Goal: Transaction & Acquisition: Obtain resource

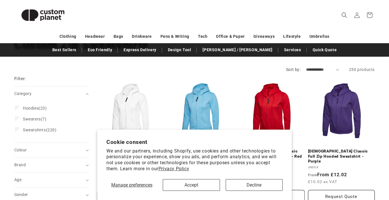
scroll to position [56, 0]
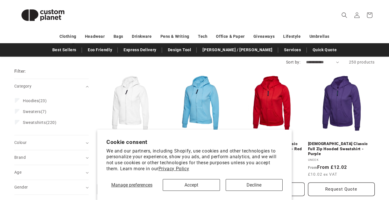
click at [238, 187] on button "Decline" at bounding box center [254, 185] width 57 height 12
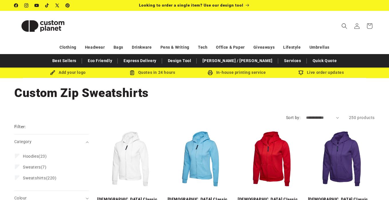
scroll to position [26, 0]
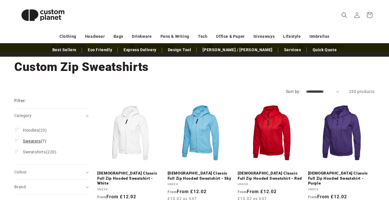
click at [24, 139] on span "Sweaters" at bounding box center [32, 141] width 18 height 5
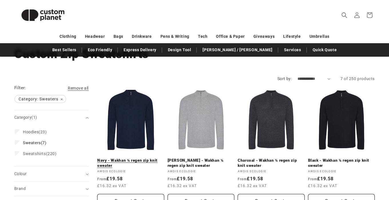
scroll to position [57, 0]
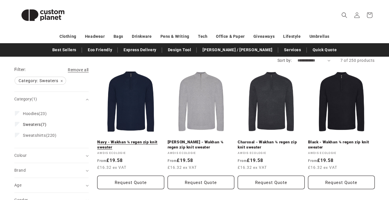
click at [141, 140] on link "Navy - Wakhan ¼ regen zip knit sweater" at bounding box center [130, 145] width 67 height 10
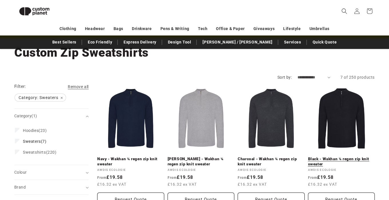
scroll to position [165, 0]
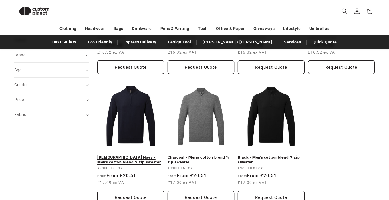
click at [129, 155] on link "French Navy - Men's cotton blend ¼ zip sweater" at bounding box center [130, 160] width 67 height 10
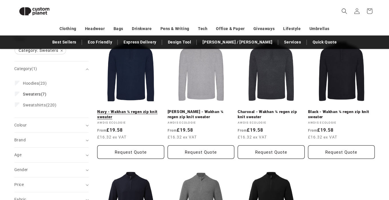
scroll to position [59, 0]
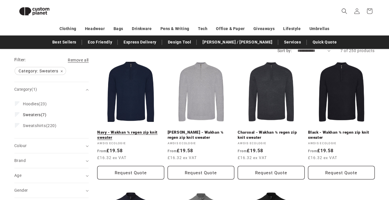
click at [144, 130] on link "Navy - Wakhan ¼ regen zip knit sweater" at bounding box center [130, 135] width 67 height 10
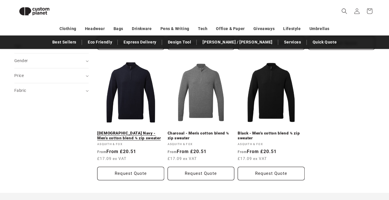
scroll to position [181, 0]
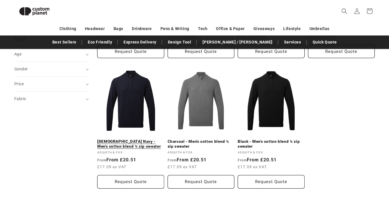
click at [133, 139] on link "French Navy - Men's cotton blend ¼ zip sweater" at bounding box center [130, 144] width 67 height 10
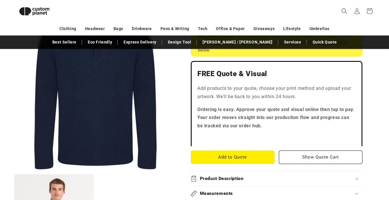
scroll to position [179, 0]
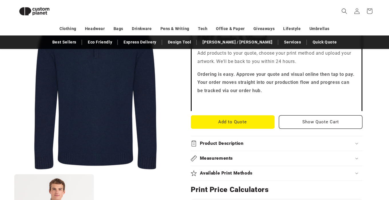
click at [222, 141] on h2 "Product Description" at bounding box center [222, 144] width 44 height 6
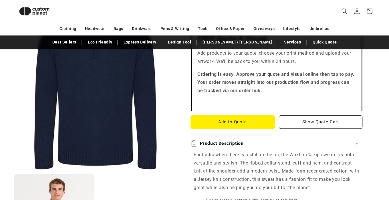
click at [222, 120] on button "Add to Quote" at bounding box center [233, 121] width 84 height 13
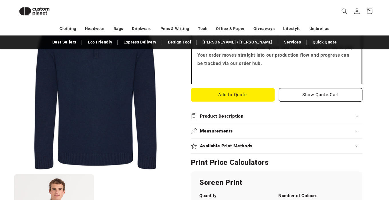
scroll to position [228, 0]
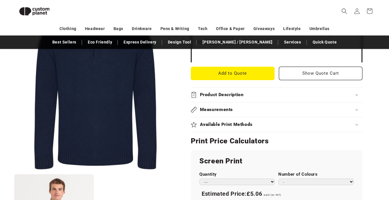
click at [216, 124] on h2 "Available Print Methods" at bounding box center [226, 125] width 53 height 6
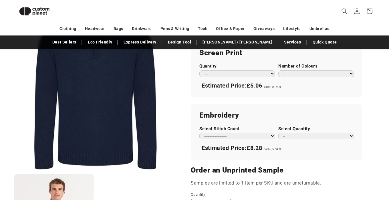
scroll to position [363, 0]
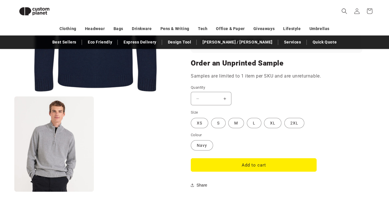
scroll to position [458, 0]
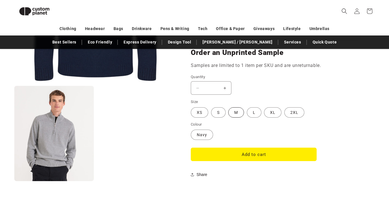
click at [239, 107] on label "M Variant sold out or unavailable" at bounding box center [236, 112] width 16 height 10
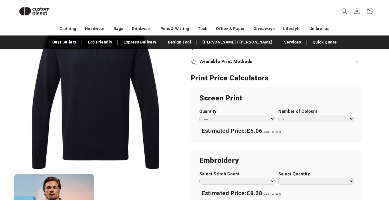
scroll to position [341, 0]
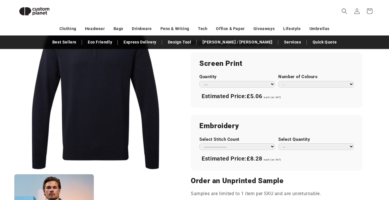
click at [290, 137] on div "Select Quantity ** ** *** *** *** **** **** ****" at bounding box center [316, 143] width 76 height 13
select select "*"
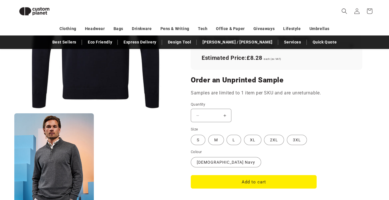
scroll to position [461, 0]
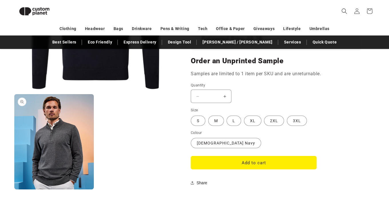
click at [14, 189] on button "Open media 2 in modal" at bounding box center [14, 189] width 0 height 0
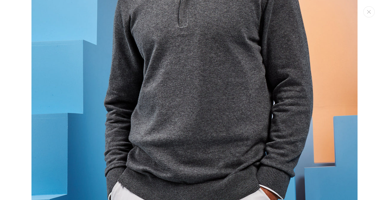
scroll to position [410, 0]
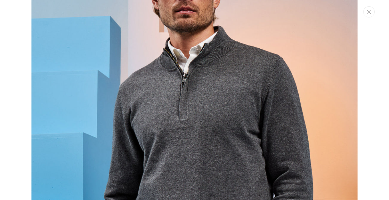
click at [366, 13] on button "Close" at bounding box center [368, 11] width 11 height 11
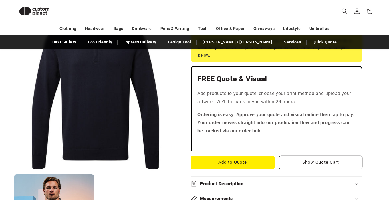
scroll to position [123, 0]
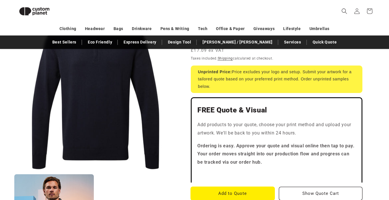
click at [237, 187] on button "Add to Quote" at bounding box center [233, 193] width 84 height 13
